Goal: Information Seeking & Learning: Learn about a topic

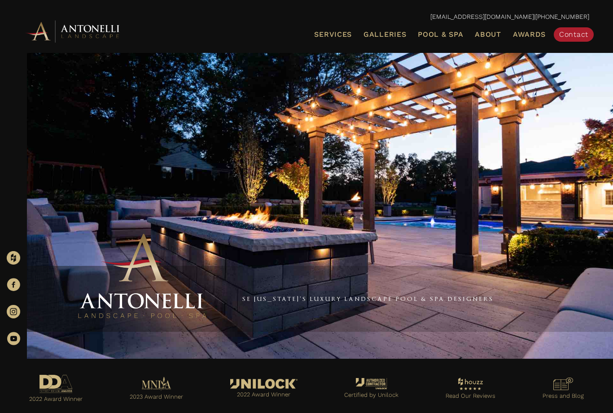
click at [433, 38] on link "Pool & Spa" at bounding box center [440, 35] width 52 height 12
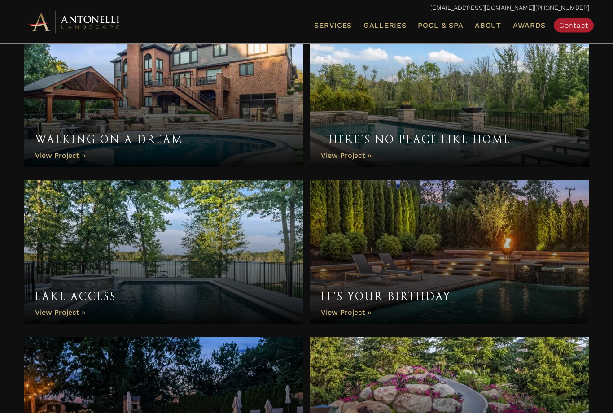
scroll to position [506, 0]
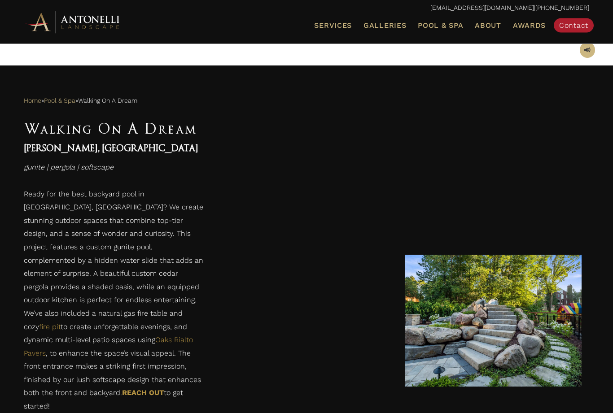
scroll to position [305, 0]
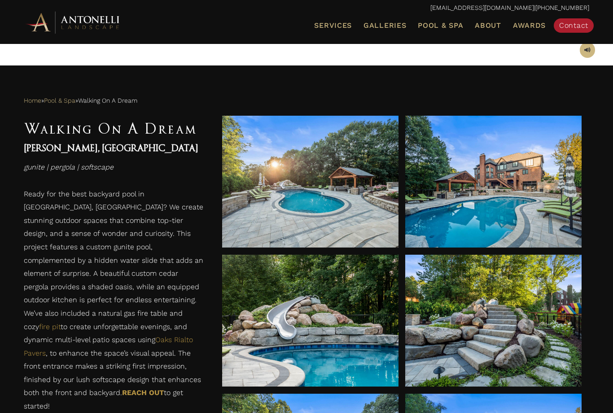
click at [339, 326] on div at bounding box center [310, 321] width 176 height 25
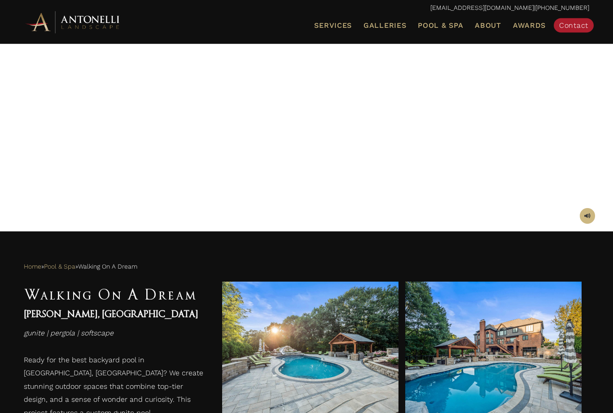
scroll to position [140, 0]
click at [444, 17] on ul "Services Landscape Design Landscape Installation Pool Design & Installation Pat…" at bounding box center [397, 25] width 397 height 19
click at [442, 26] on span "Pool & Spa" at bounding box center [440, 25] width 45 height 9
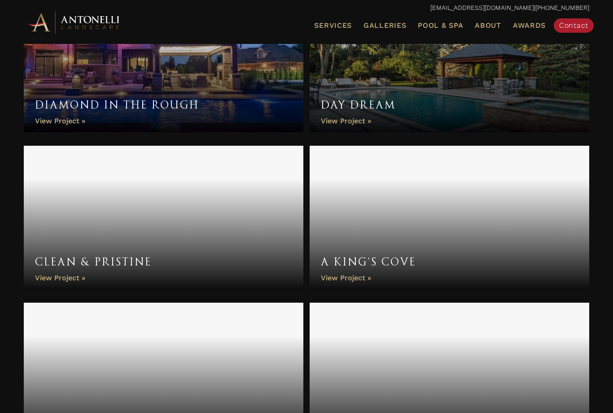
scroll to position [1010, 0]
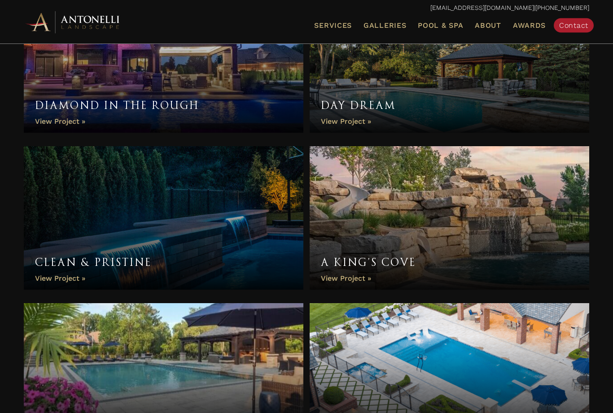
click at [491, 219] on link "A King’s Cove" at bounding box center [449, 219] width 279 height 144
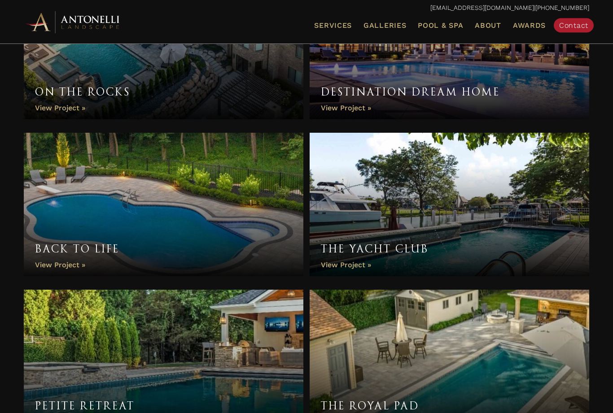
scroll to position [1652, 0]
click at [215, 216] on link "Back to Life" at bounding box center [163, 205] width 279 height 144
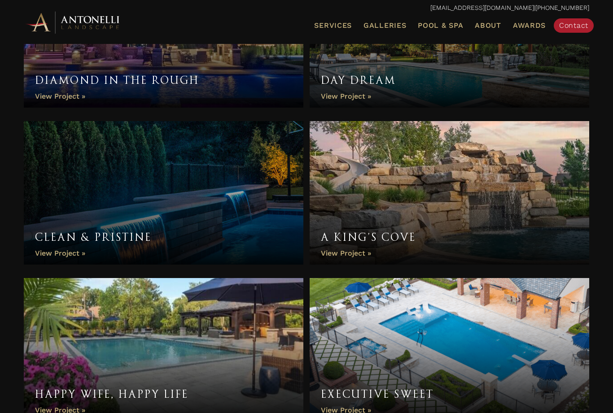
scroll to position [1039, 0]
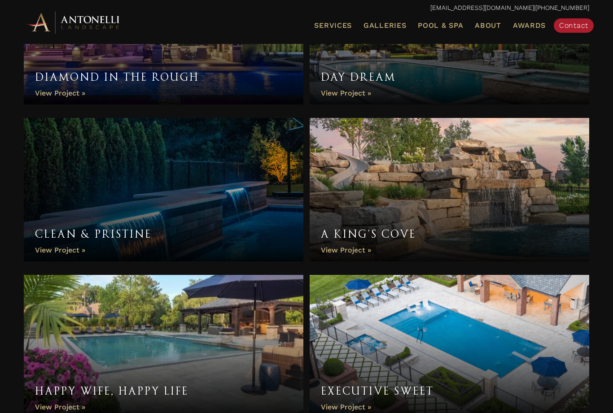
click at [476, 213] on link "A King’s Cove" at bounding box center [449, 190] width 279 height 144
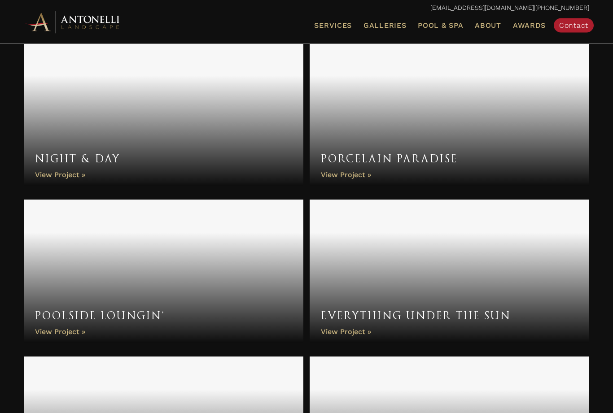
scroll to position [3163, 0]
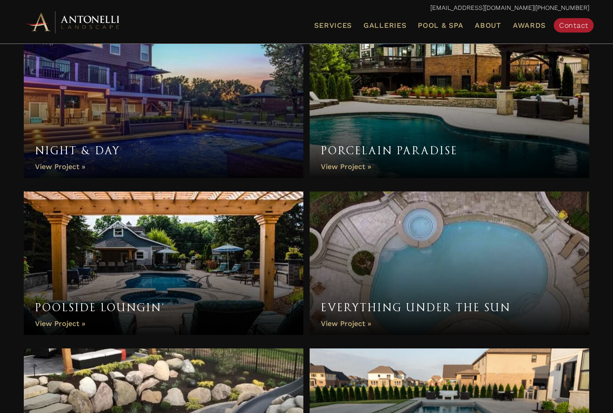
click at [484, 306] on link "Everything Under the Sun" at bounding box center [449, 264] width 279 height 144
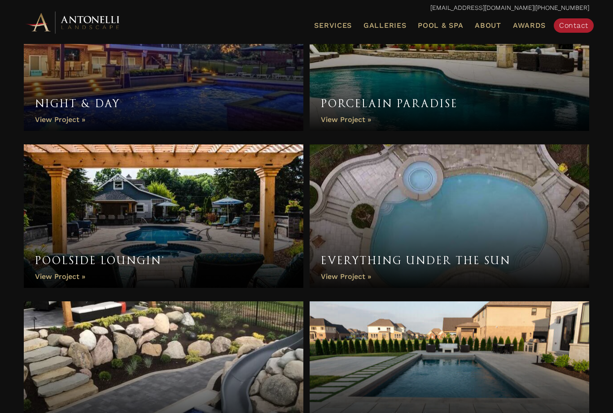
scroll to position [3238, 0]
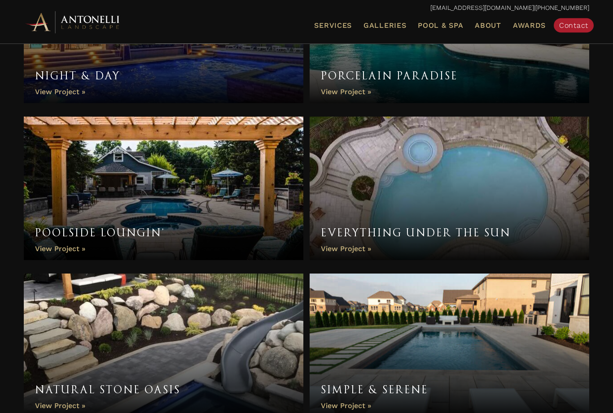
click at [233, 341] on link "Natural Stone Oasis" at bounding box center [163, 346] width 279 height 144
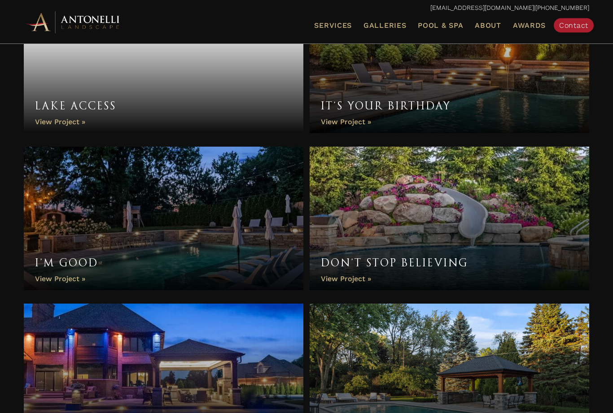
scroll to position [672, 0]
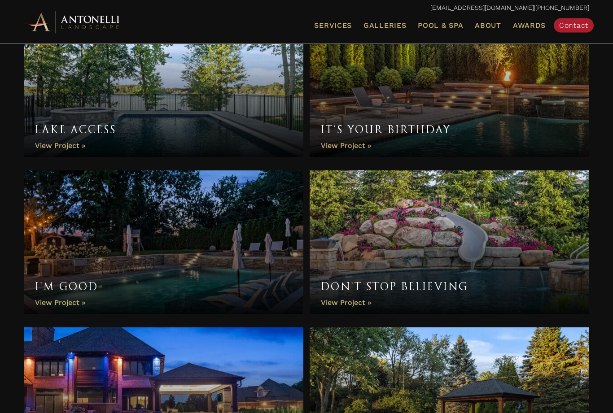
click at [490, 243] on link "Don’t Stop Believing" at bounding box center [449, 243] width 279 height 144
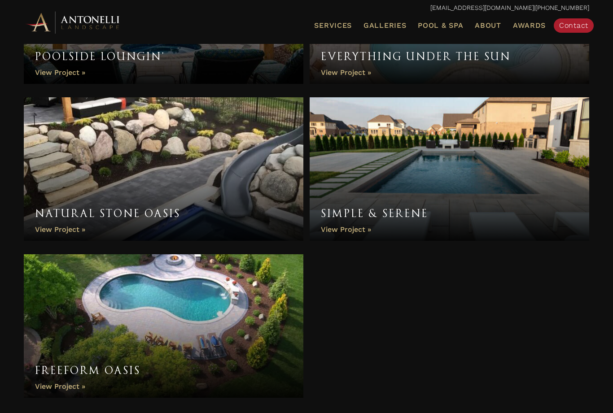
scroll to position [3429, 0]
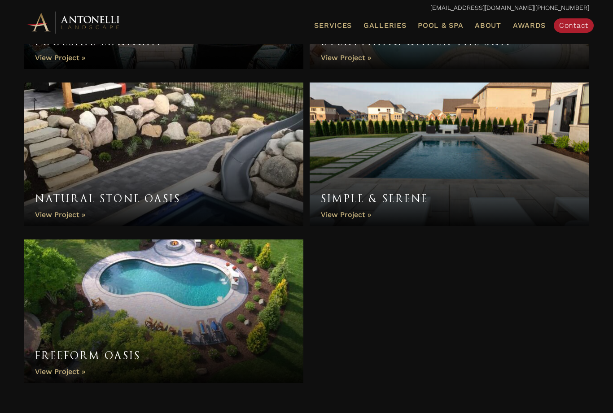
click at [76, 215] on link "Natural Stone Oasis" at bounding box center [163, 155] width 279 height 144
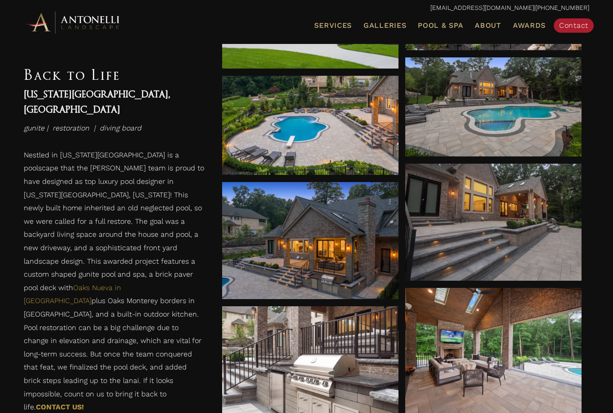
click at [350, 135] on div at bounding box center [310, 125] width 176 height 25
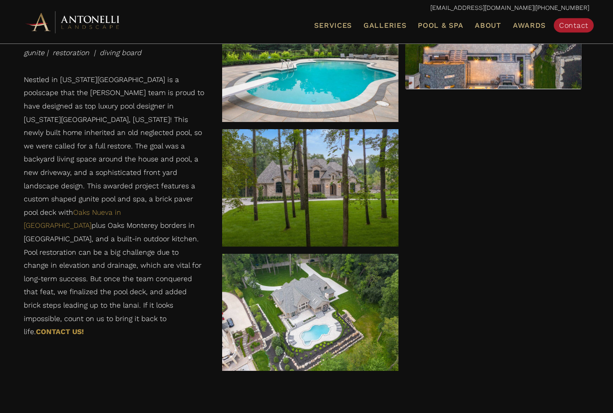
scroll to position [1164, 0]
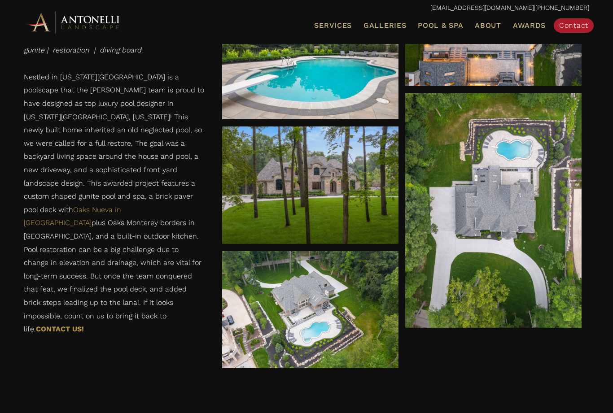
click at [335, 305] on div at bounding box center [310, 309] width 176 height 25
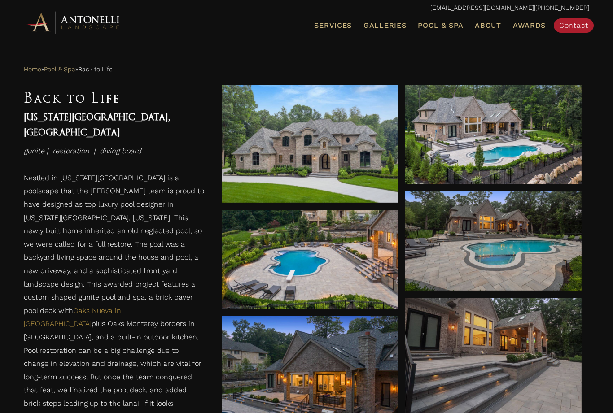
scroll to position [416, 0]
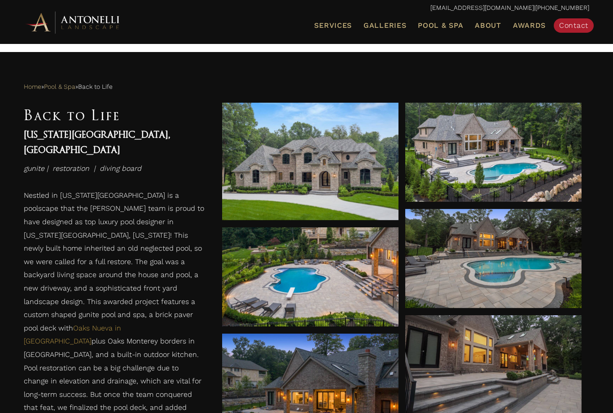
click at [506, 242] on div at bounding box center [493, 258] width 176 height 99
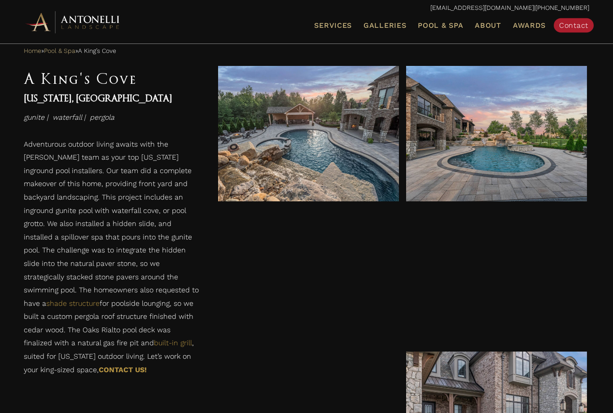
scroll to position [355, 0]
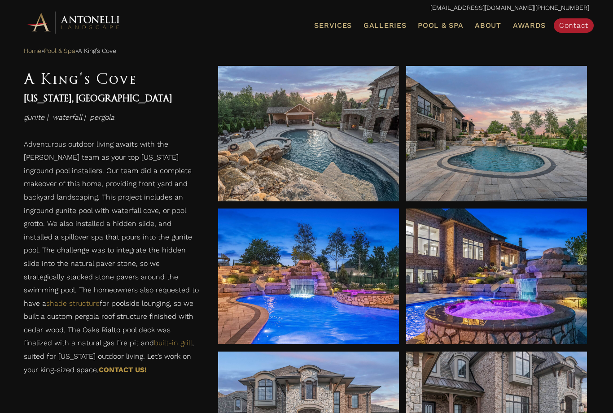
click at [357, 159] on div at bounding box center [308, 133] width 181 height 135
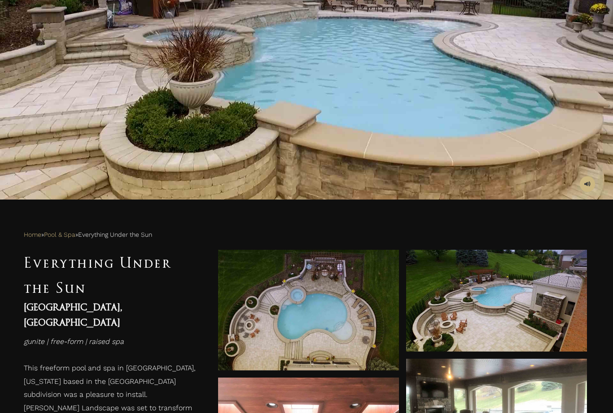
scroll to position [175, 0]
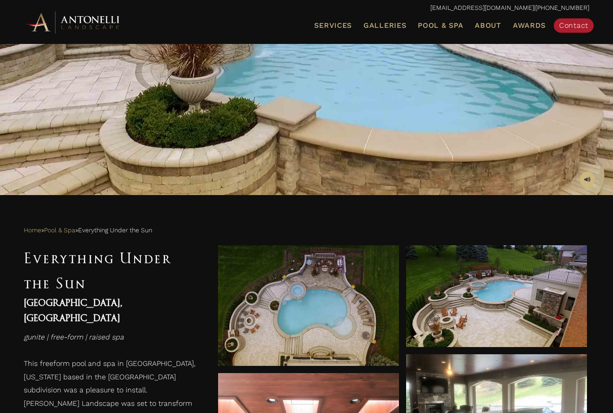
click at [518, 293] on div at bounding box center [496, 296] width 181 height 25
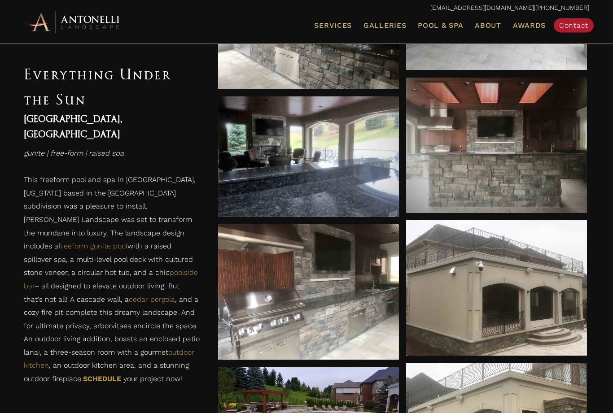
scroll to position [851, 0]
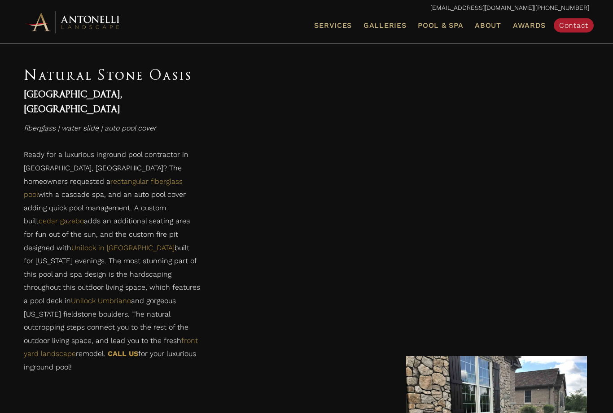
scroll to position [498, 0]
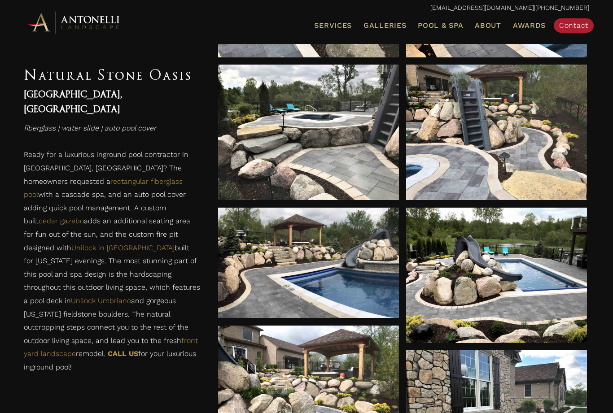
click at [354, 281] on div at bounding box center [308, 263] width 181 height 111
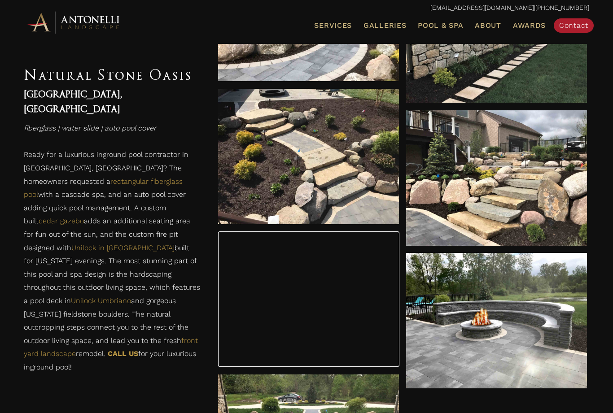
scroll to position [888, 0]
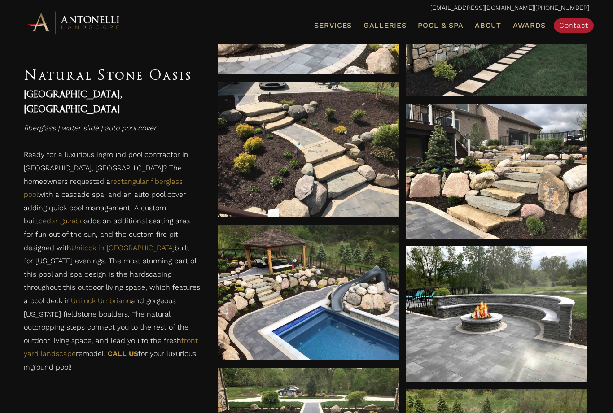
click at [361, 305] on div at bounding box center [308, 292] width 181 height 135
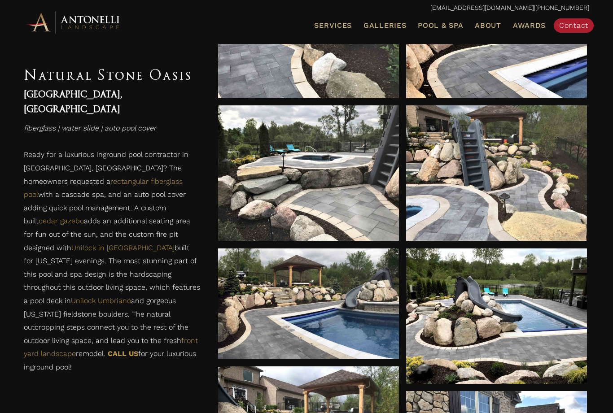
scroll to position [436, 0]
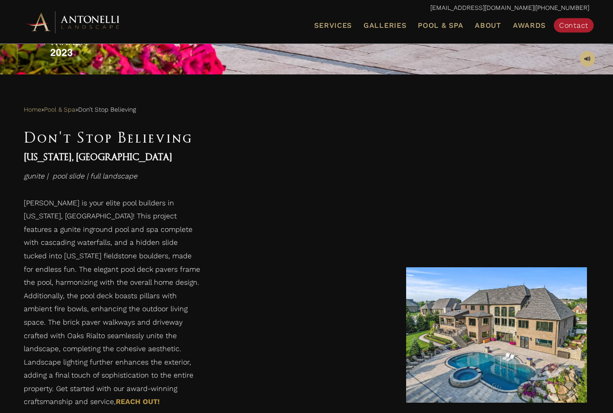
scroll to position [389, 0]
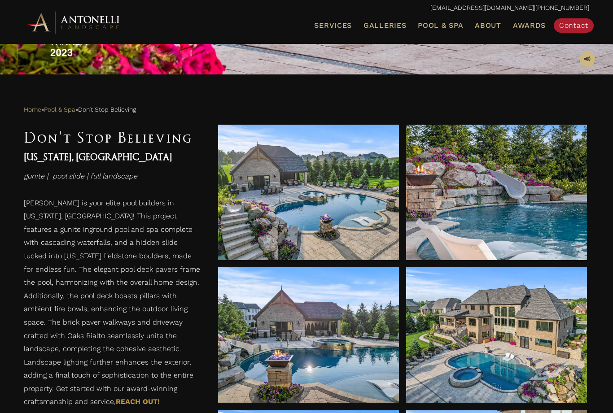
click at [336, 228] on div at bounding box center [308, 192] width 181 height 135
click at [348, 236] on div at bounding box center [308, 192] width 181 height 135
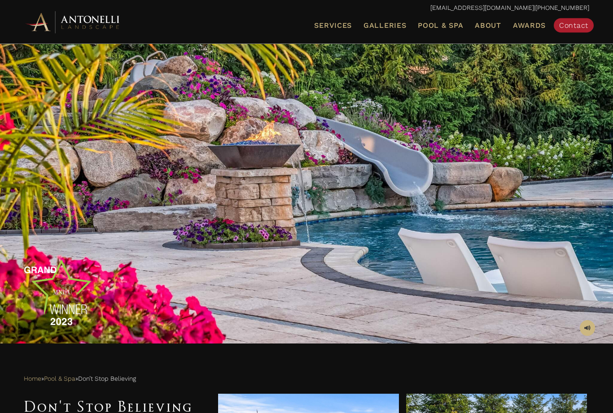
scroll to position [120, 0]
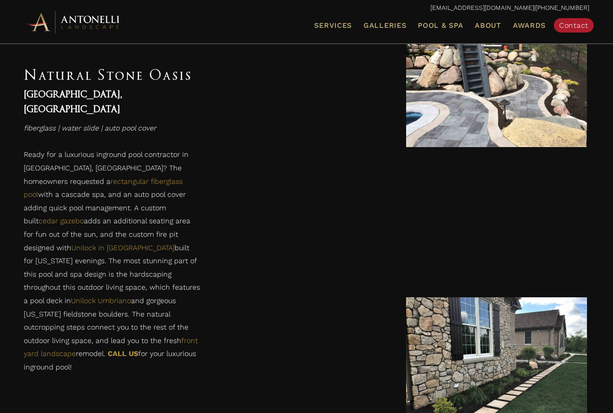
scroll to position [561, 0]
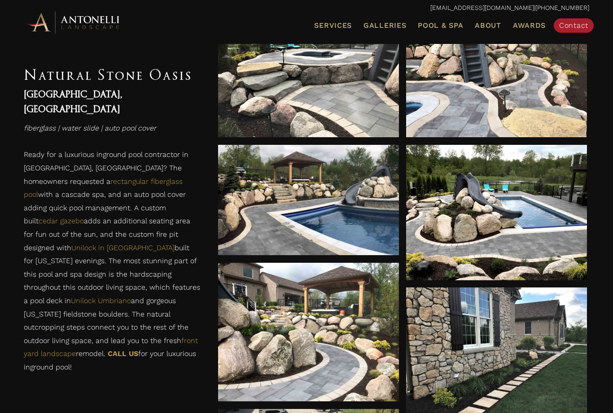
click at [508, 208] on div at bounding box center [496, 212] width 181 height 25
